Goal: Transaction & Acquisition: Purchase product/service

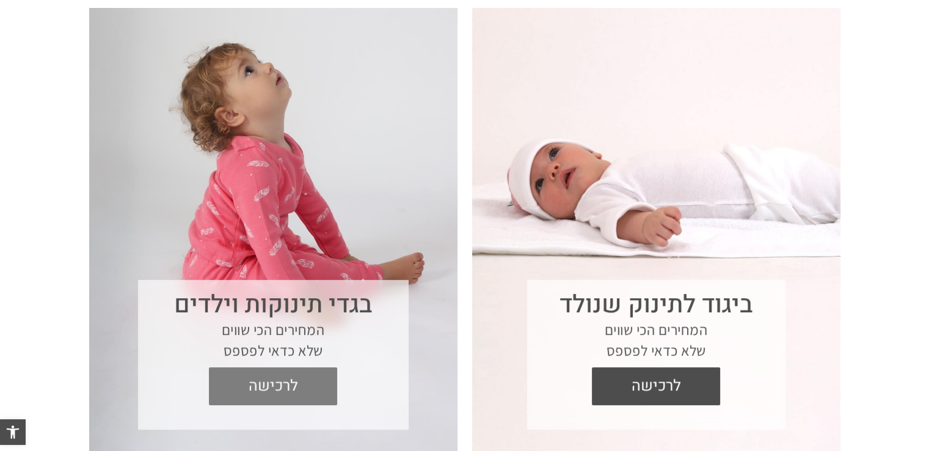
click at [314, 379] on span "לרכישה" at bounding box center [273, 386] width 110 height 38
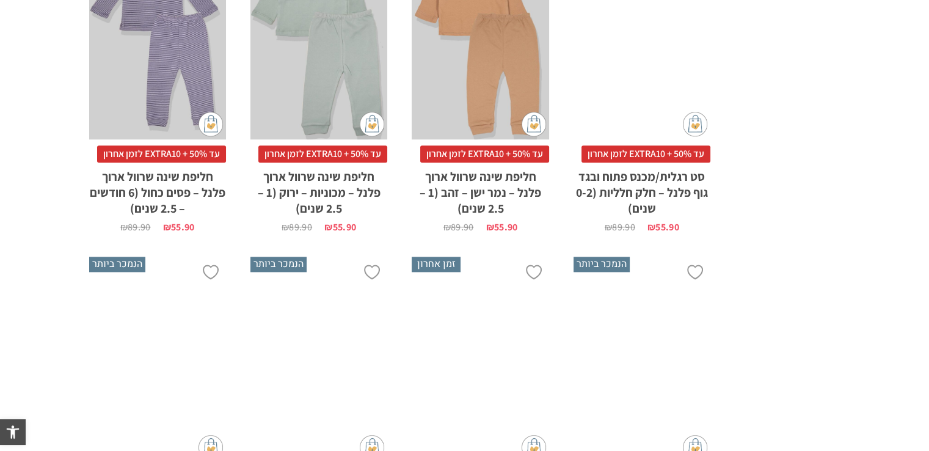
scroll to position [1801, 0]
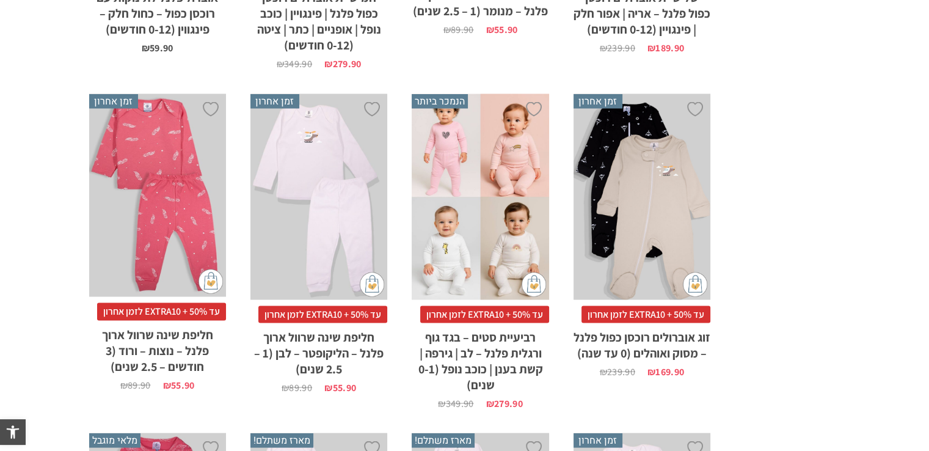
click at [313, 377] on link "זמן אחרון x בחירת מידה 12-18m 18-24m 24-30m עד 50% + EXTRA10 לזמן אחרון חליפת ש…" at bounding box center [319, 243] width 137 height 299
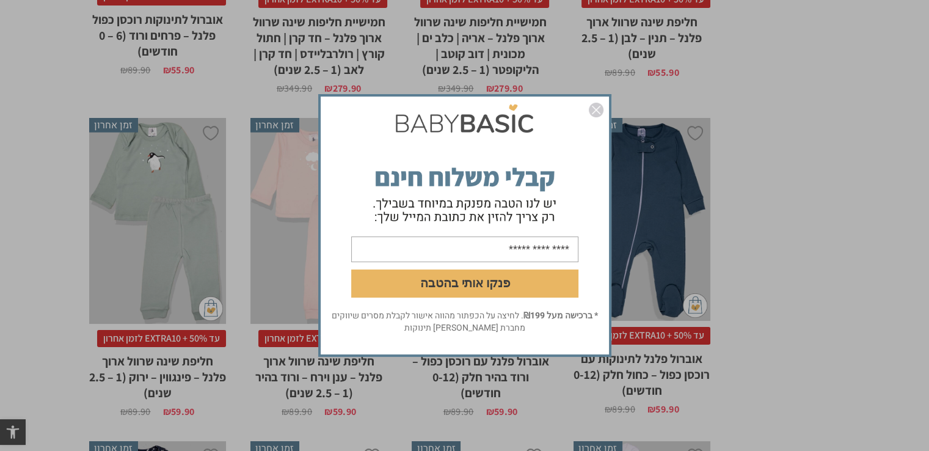
scroll to position [3200, 0]
click at [592, 109] on img "סגור" at bounding box center [596, 110] width 15 height 15
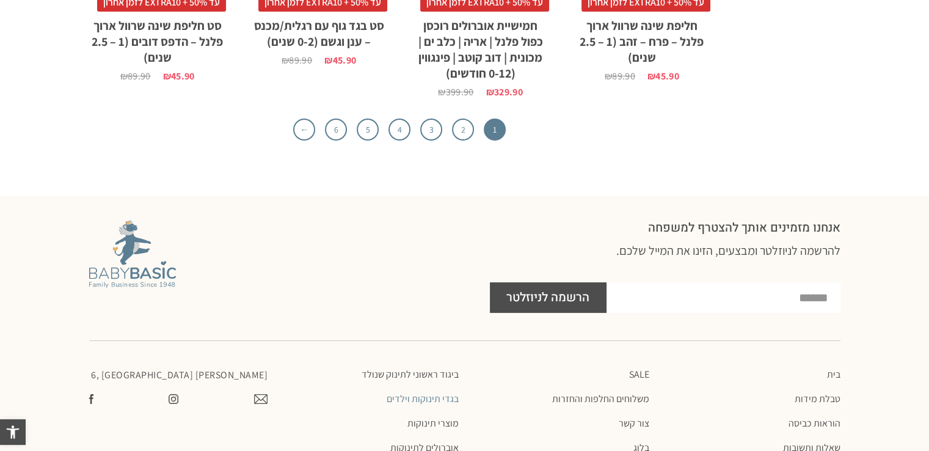
scroll to position [4197, 0]
click at [457, 119] on link "2" at bounding box center [463, 130] width 22 height 22
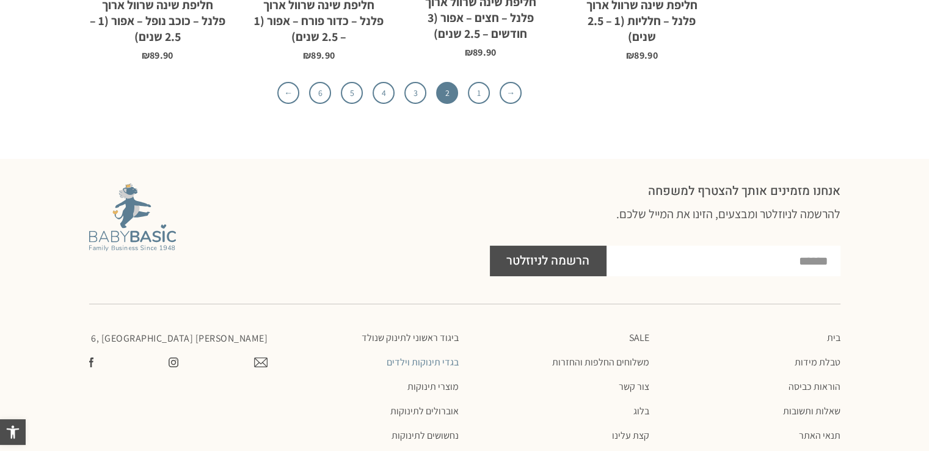
scroll to position [4096, 0]
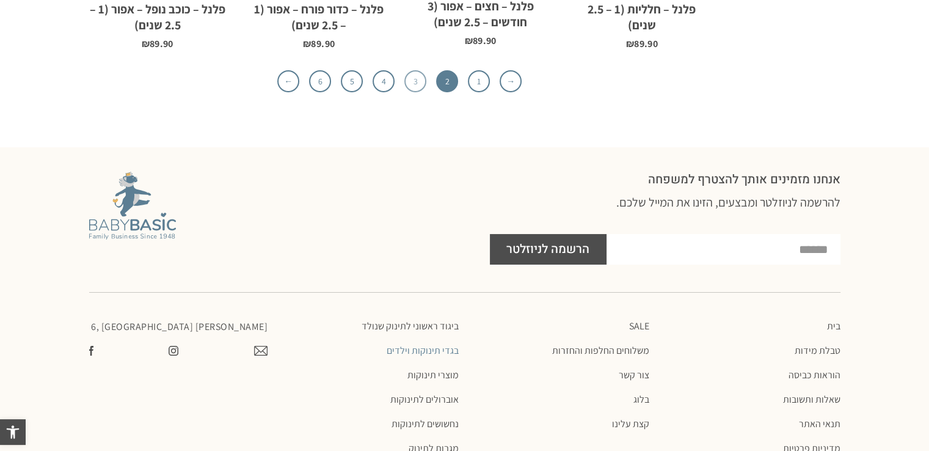
click at [423, 70] on link "3" at bounding box center [416, 81] width 22 height 22
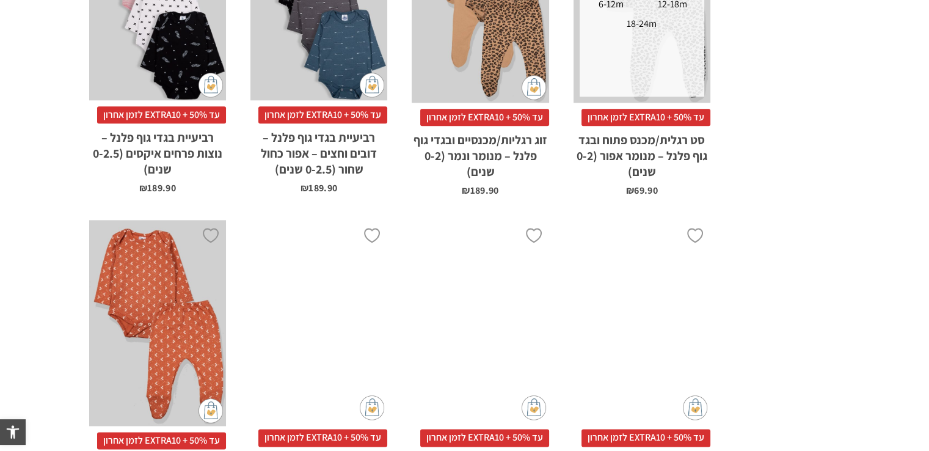
scroll to position [1635, 0]
